Goal: Task Accomplishment & Management: Manage account settings

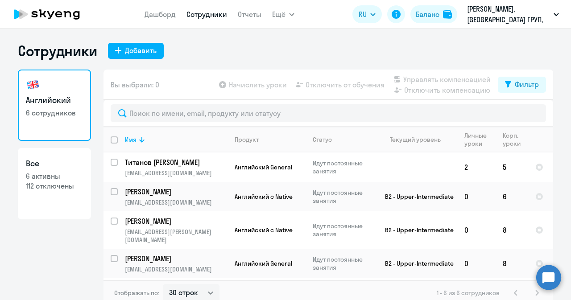
select select "30"
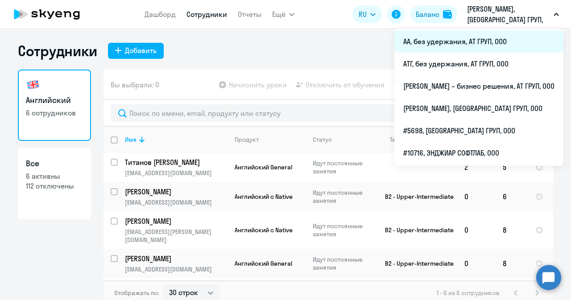
click at [407, 48] on li "АА, без удержания, АТ ГРУП, ООО" at bounding box center [479, 41] width 169 height 22
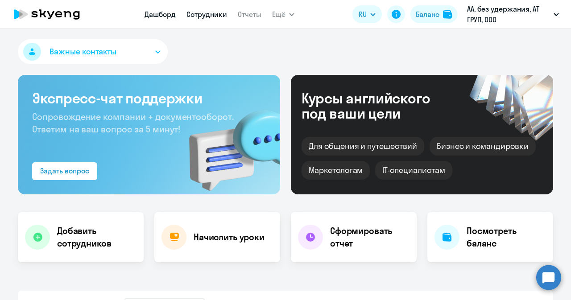
click at [203, 18] on link "Сотрудники" at bounding box center [207, 14] width 41 height 9
select select "30"
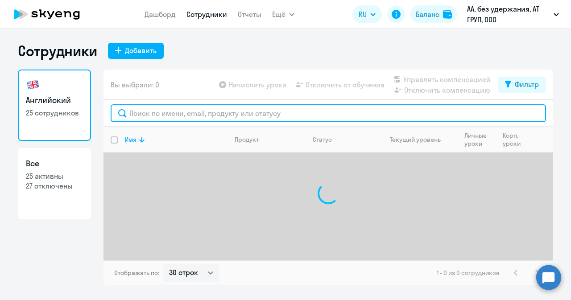
click at [154, 110] on input "text" at bounding box center [329, 113] width 436 height 18
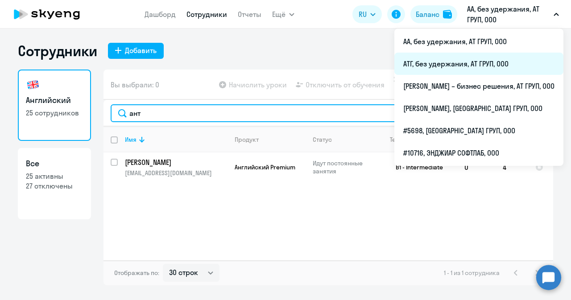
type input "ант"
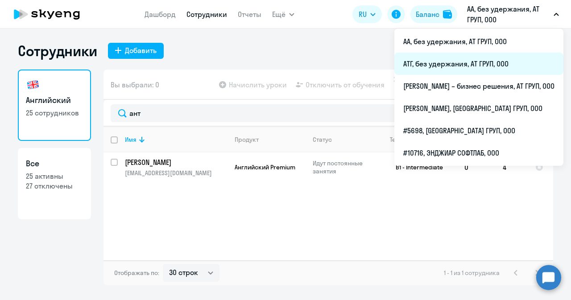
click at [428, 66] on li "АТГ, без удержания, АТ ГРУП, ООО" at bounding box center [479, 64] width 169 height 22
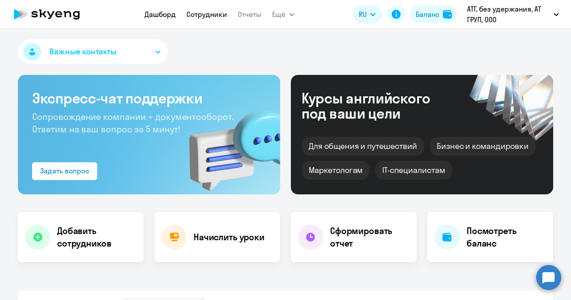
click at [202, 17] on link "Сотрудники" at bounding box center [207, 14] width 41 height 9
select select "30"
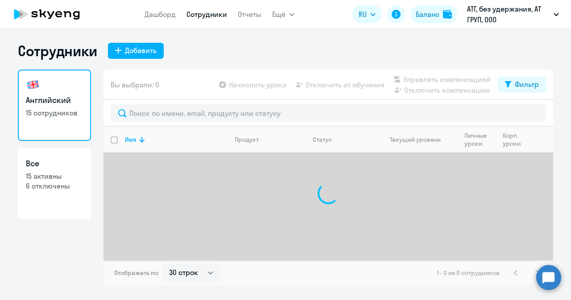
click at [138, 125] on div at bounding box center [329, 113] width 450 height 27
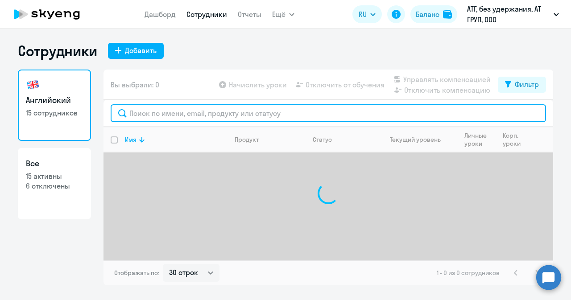
click at [138, 114] on input "text" at bounding box center [329, 113] width 436 height 18
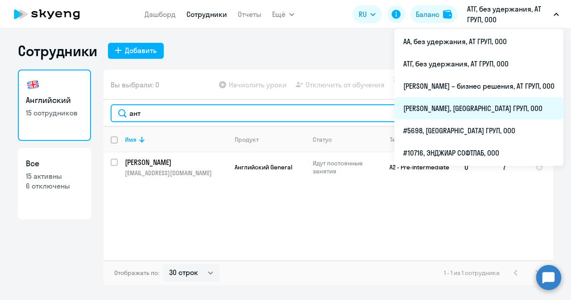
type input "ант"
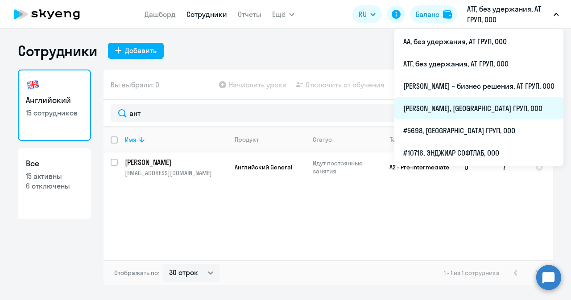
click at [418, 100] on li "[PERSON_NAME], [GEOGRAPHIC_DATA] ГРУП, ООО" at bounding box center [479, 108] width 169 height 22
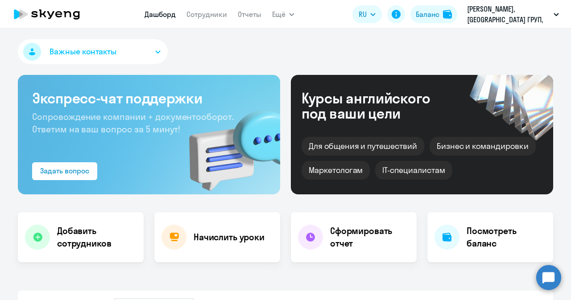
click at [203, 8] on nav "Дашборд Сотрудники Отчеты" at bounding box center [203, 14] width 117 height 18
click at [204, 16] on link "Сотрудники" at bounding box center [207, 14] width 41 height 9
select select "30"
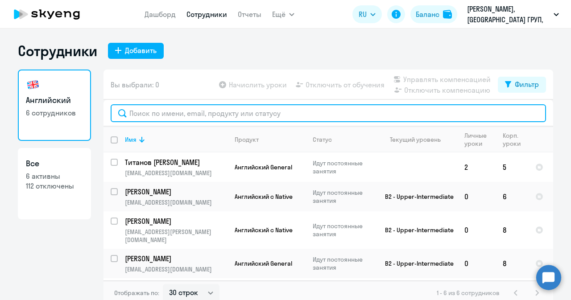
click at [173, 120] on input "text" at bounding box center [329, 113] width 436 height 18
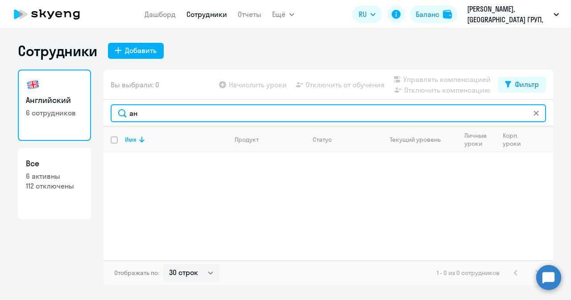
type input "[PERSON_NAME]"
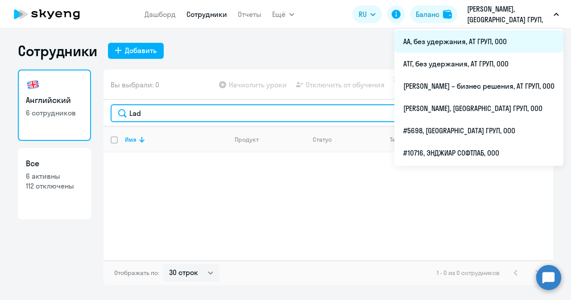
type input "Lad"
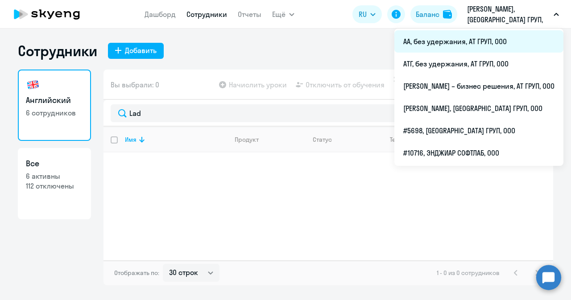
click at [396, 47] on li "АА, без удержания, АТ ГРУП, ООО" at bounding box center [479, 41] width 169 height 22
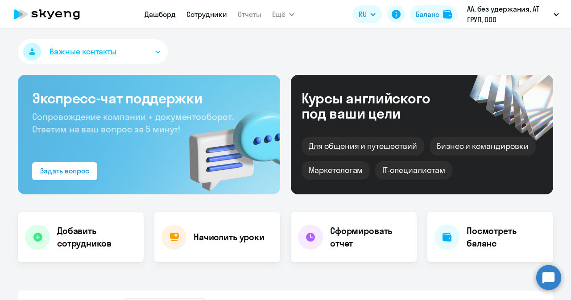
click at [210, 16] on link "Сотрудники" at bounding box center [207, 14] width 41 height 9
select select "30"
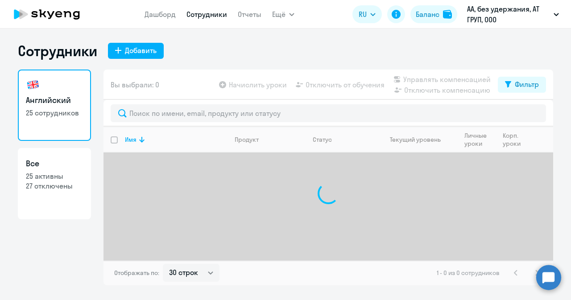
click at [140, 125] on div at bounding box center [329, 113] width 450 height 27
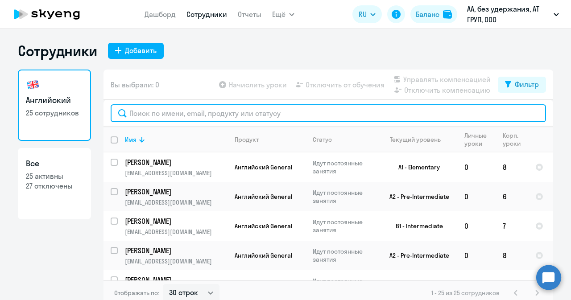
click at [136, 115] on input "text" at bounding box center [329, 113] width 436 height 18
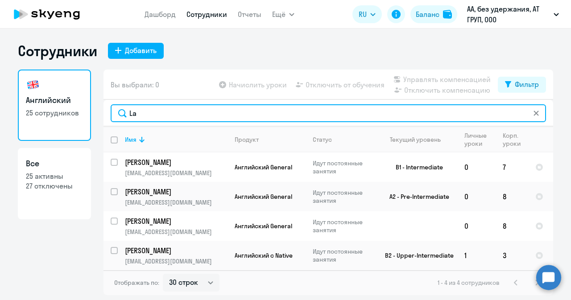
type input "La"
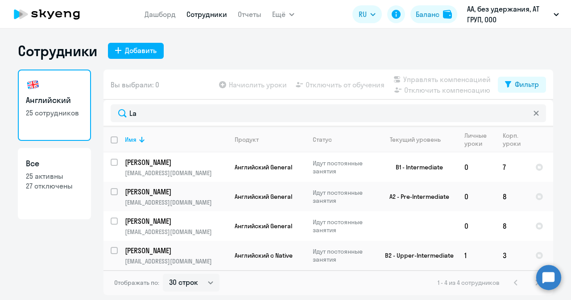
click at [65, 107] on link "Английский 25 сотрудников" at bounding box center [54, 105] width 73 height 71
click at [113, 248] on input "select row 12966018" at bounding box center [120, 256] width 18 height 18
checkbox input "true"
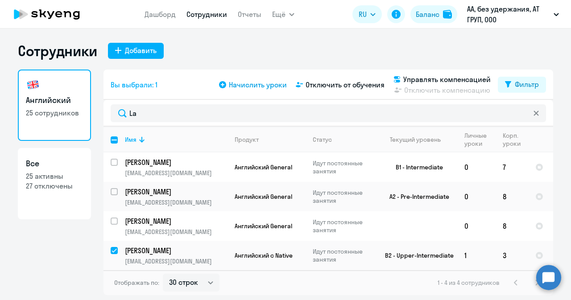
click at [254, 85] on span "Начислить уроки" at bounding box center [258, 84] width 58 height 11
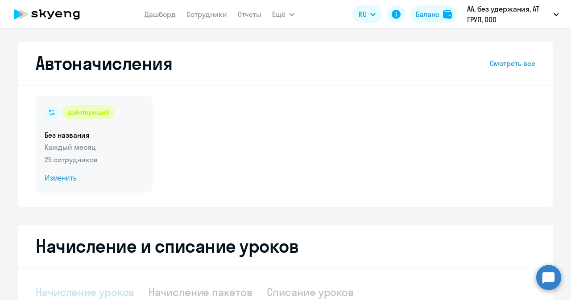
select select "10"
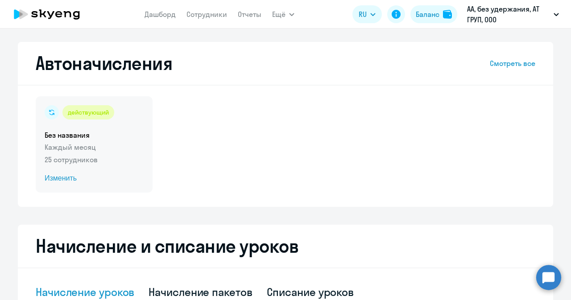
click at [57, 153] on div "действующий Без названия Каждый месяц 25 сотрудников Изменить" at bounding box center [94, 144] width 117 height 96
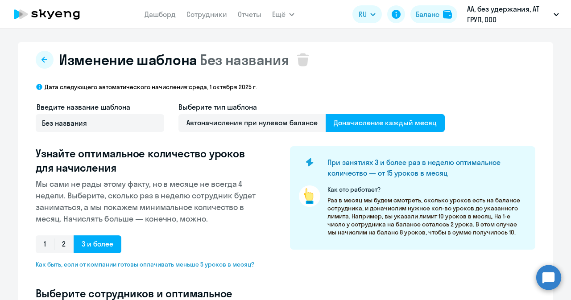
select select "10"
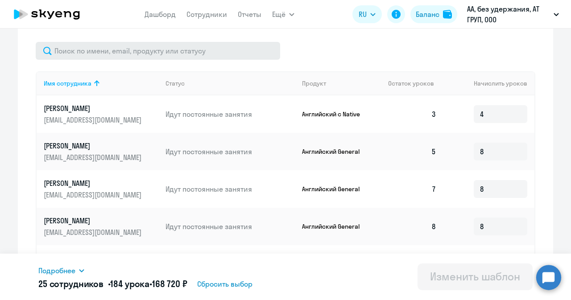
scroll to position [216, 0]
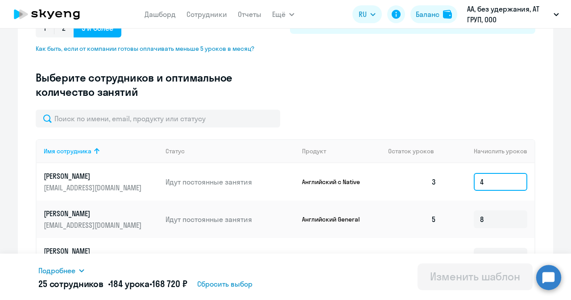
click at [506, 182] on input "4" at bounding box center [501, 182] width 54 height 18
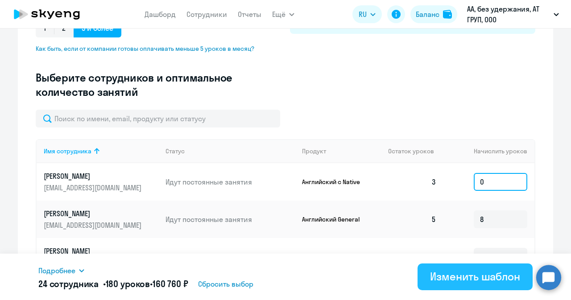
type input "0"
click at [478, 281] on div "Изменить шаблон" at bounding box center [475, 277] width 90 height 14
